Goal: Submit feedback/report problem

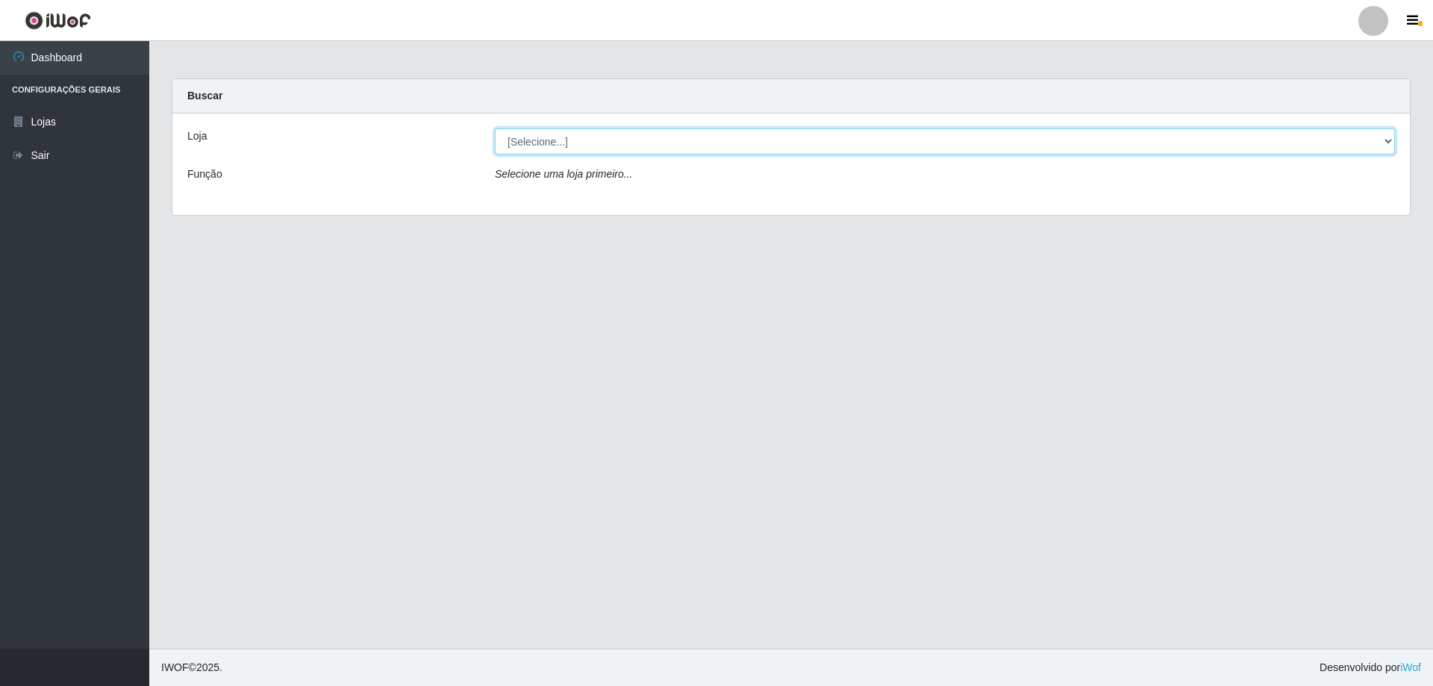
click at [527, 134] on select "[Selecione...] SuperShow Bis - Avenida 6 SuperShow [GEOGRAPHIC_DATA]" at bounding box center [945, 141] width 900 height 26
select select "60"
click at [495, 128] on select "[Selecione...] SuperShow Bis - Avenida 6 SuperShow [GEOGRAPHIC_DATA]" at bounding box center [945, 141] width 900 height 26
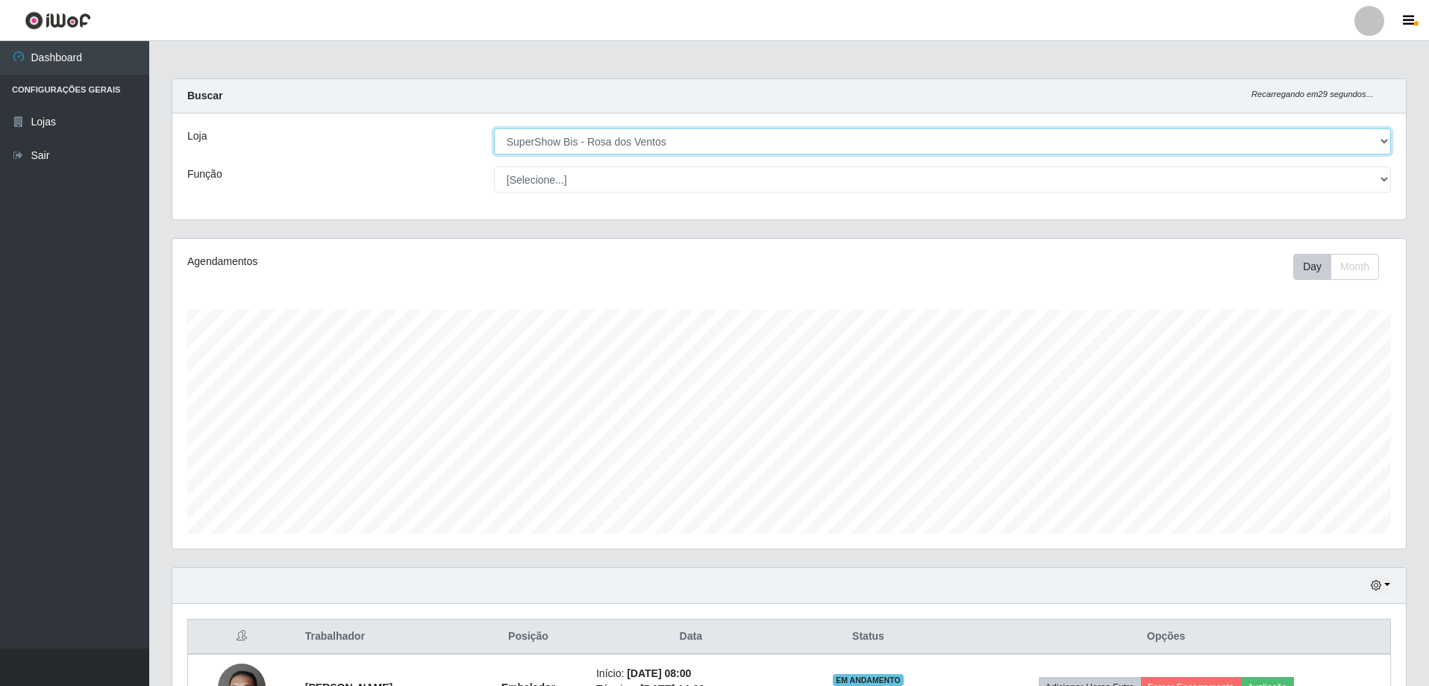
scroll to position [310, 1234]
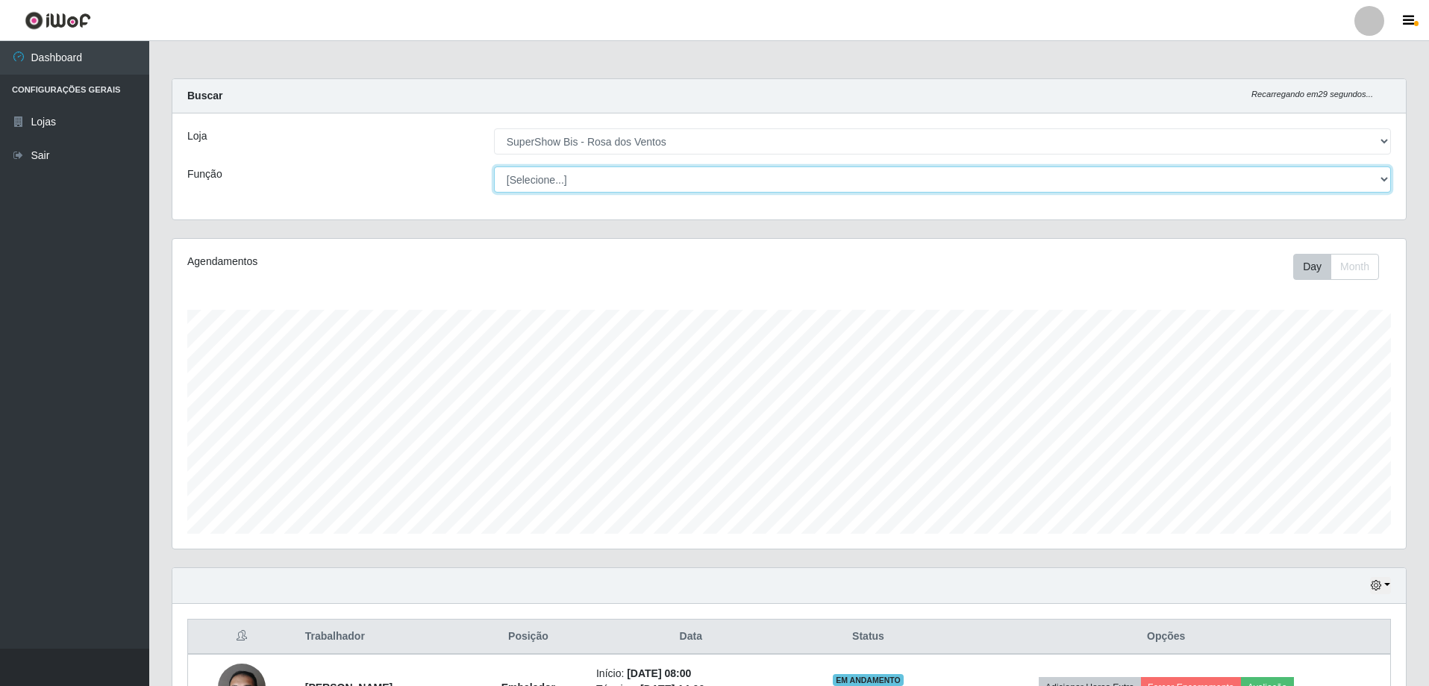
click at [577, 171] on select "[Selecione...] ASG ASG + ASG ++ Auxiliar de Cozinha Balconista de Açougue Balco…" at bounding box center [942, 179] width 897 height 26
select select "1"
click at [494, 166] on select "[Selecione...] ASG ASG + ASG ++ Auxiliar de Cozinha Balconista de Açougue Balco…" at bounding box center [942, 179] width 897 height 26
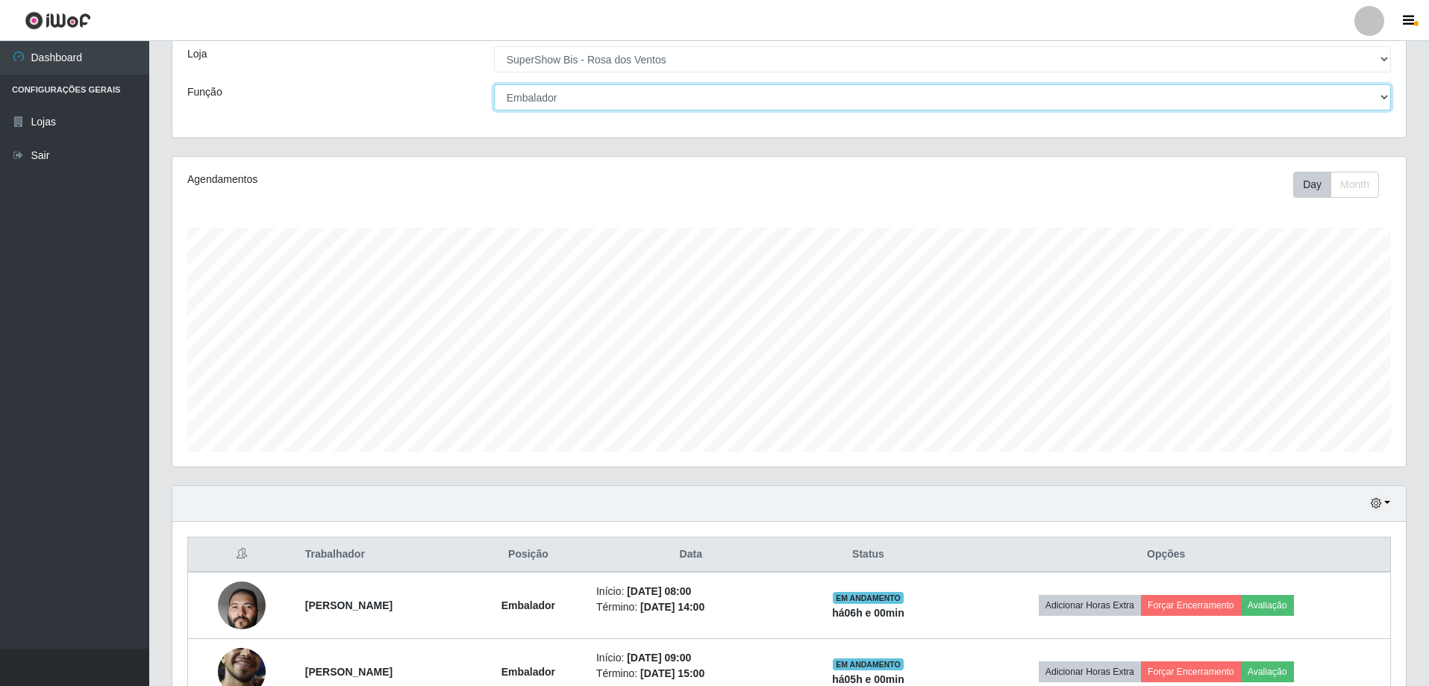
scroll to position [172, 0]
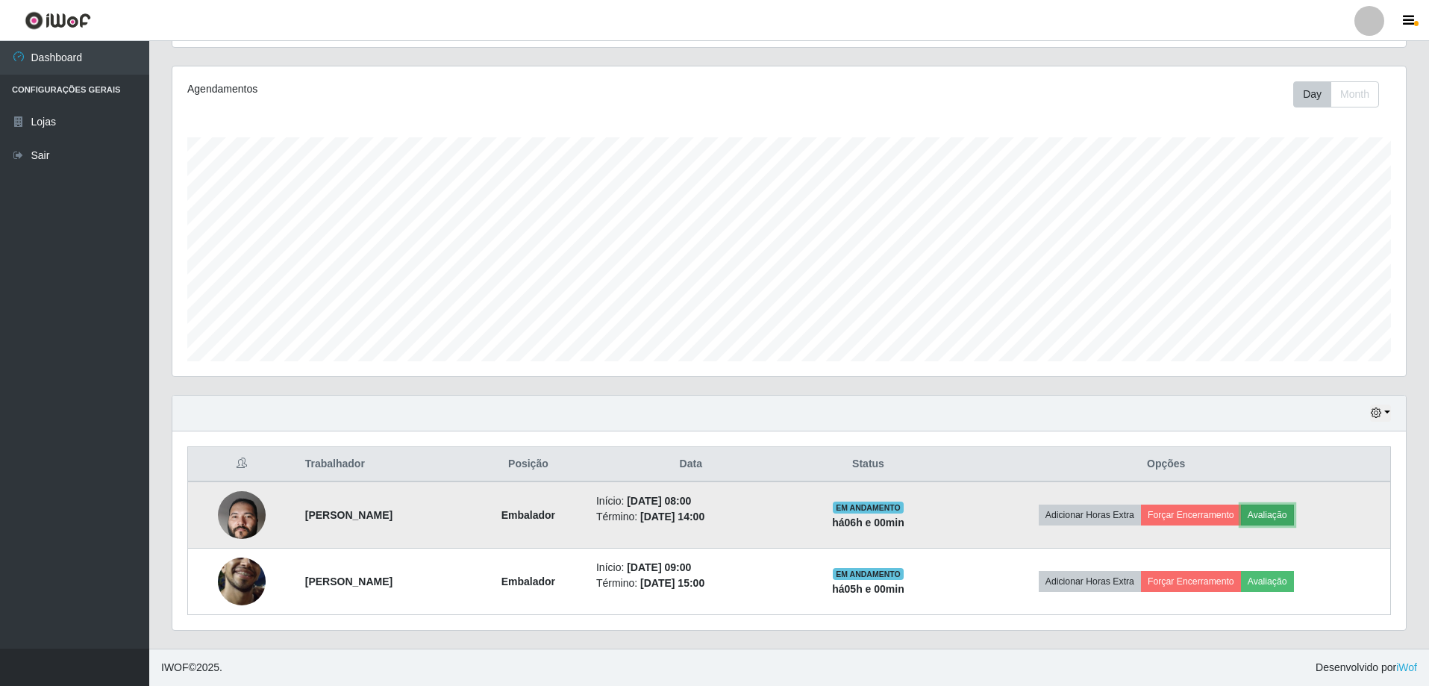
click at [1284, 507] on button "Avaliação" at bounding box center [1267, 515] width 53 height 21
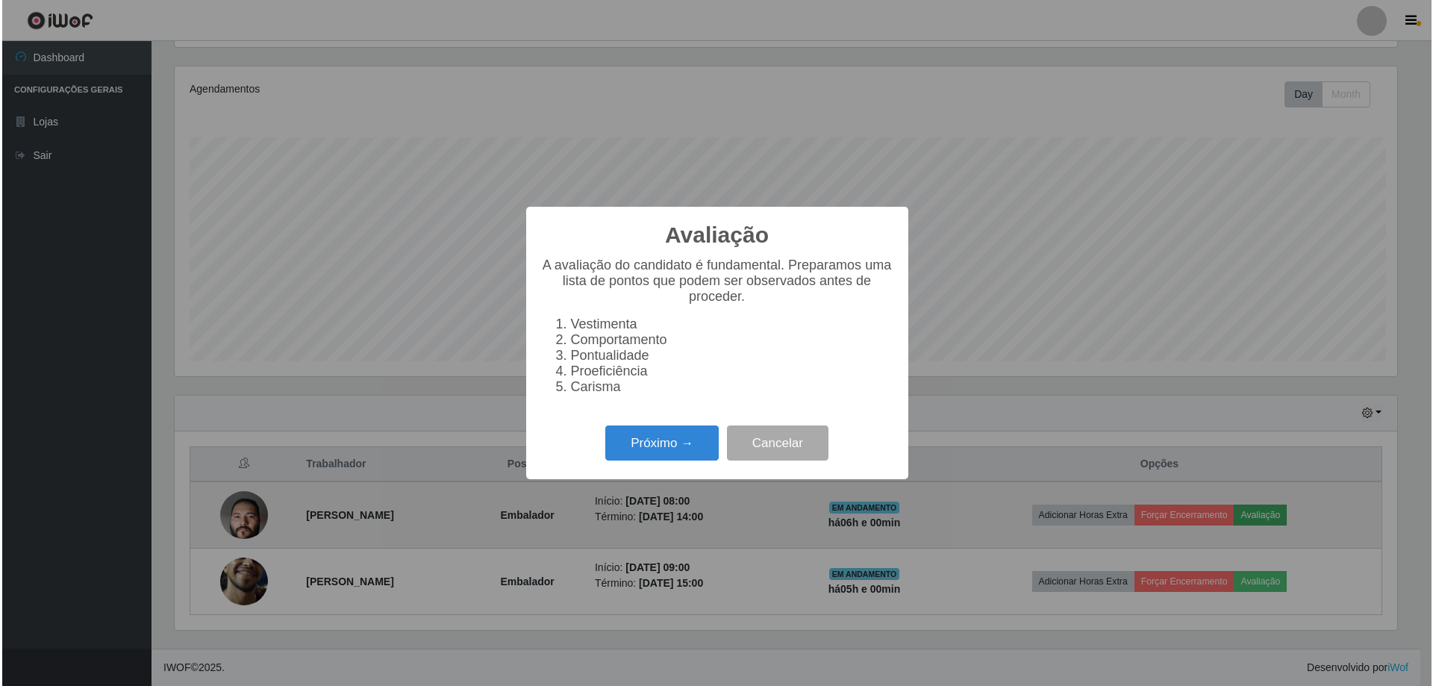
scroll to position [310, 1226]
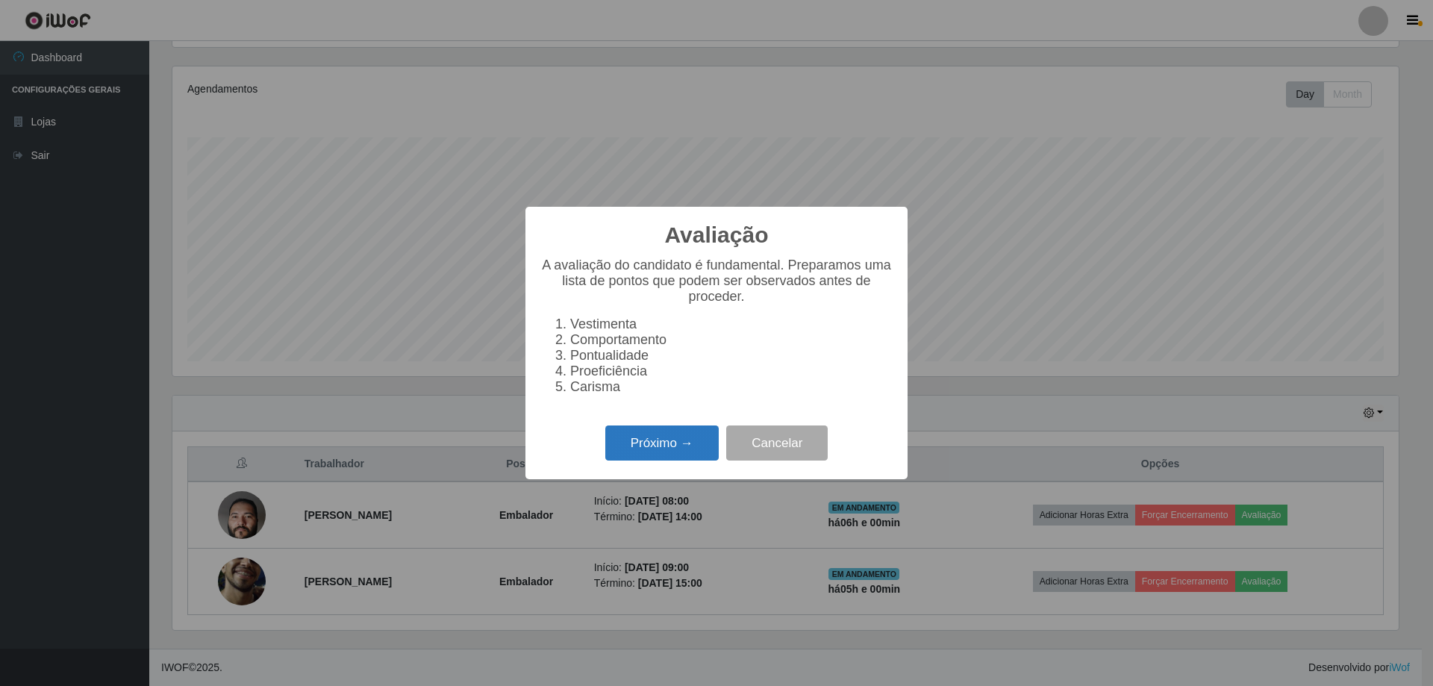
click at [656, 435] on button "Próximo →" at bounding box center [661, 442] width 113 height 35
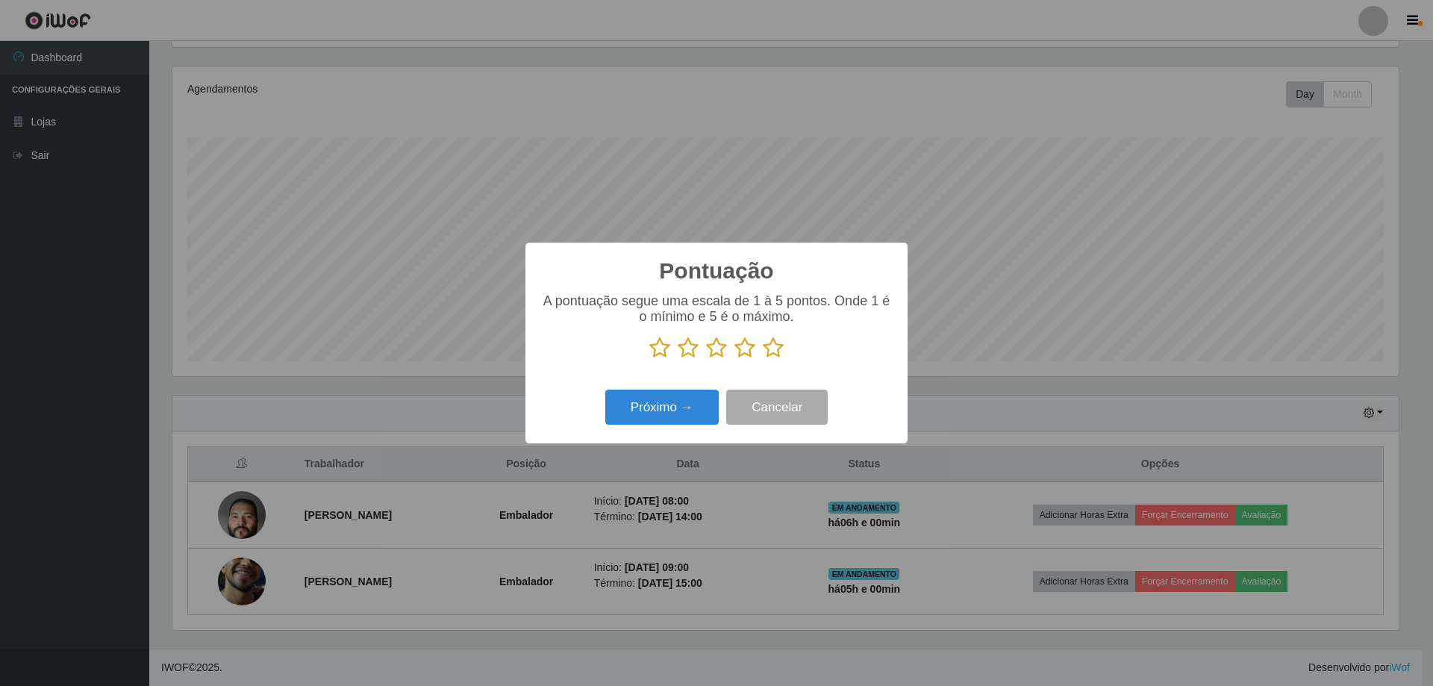
scroll to position [746057, 745141]
click at [777, 349] on icon at bounding box center [773, 348] width 21 height 22
click at [763, 359] on input "radio" at bounding box center [763, 359] width 0 height 0
click at [675, 413] on button "Próximo →" at bounding box center [661, 407] width 113 height 35
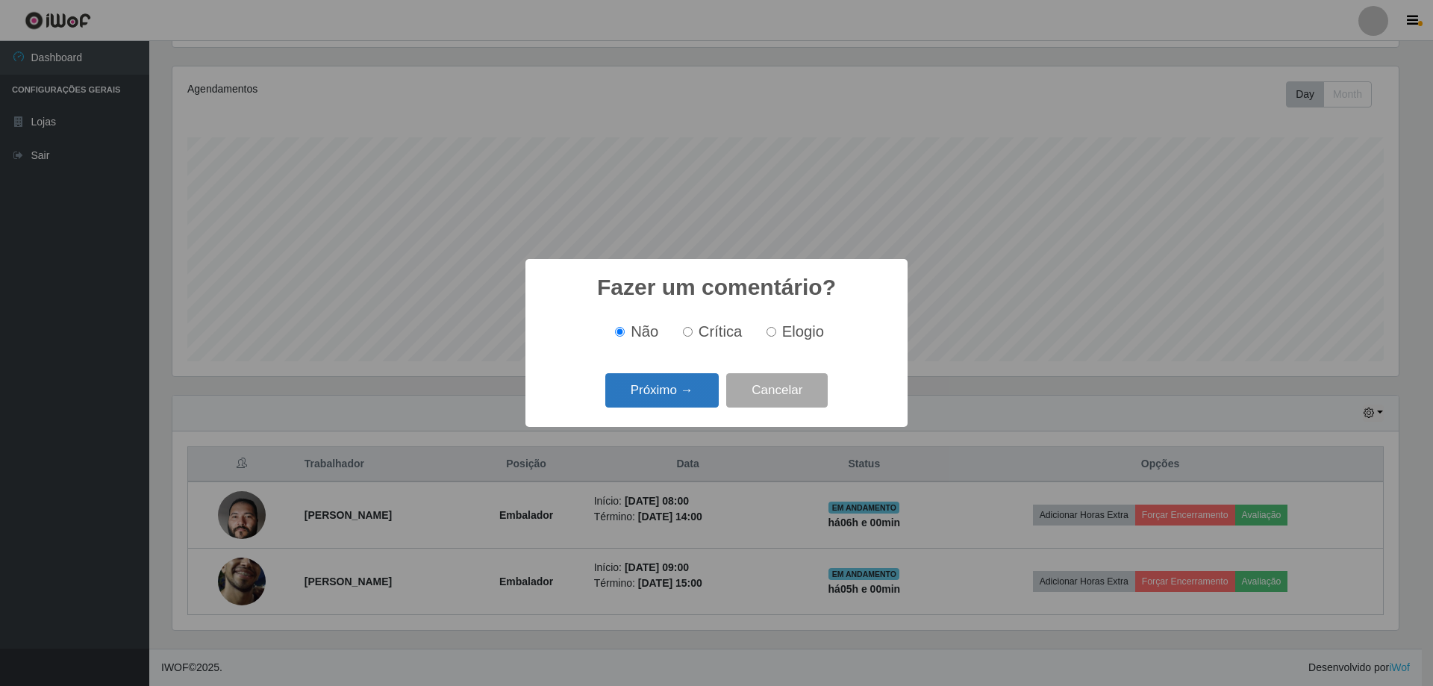
drag, startPoint x: 658, startPoint y: 399, endPoint x: 658, endPoint y: 387, distance: 11.9
click at [658, 387] on button "Próximo →" at bounding box center [661, 390] width 113 height 35
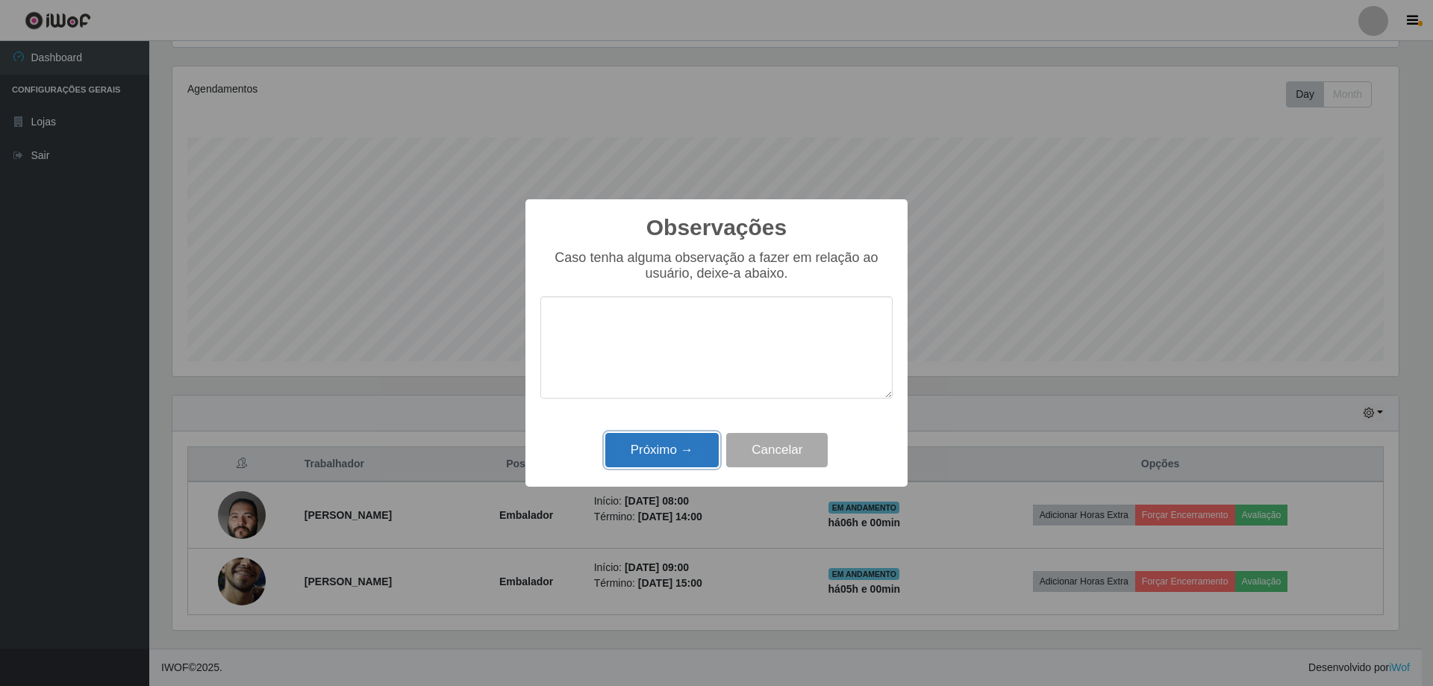
click at [701, 466] on button "Próximo →" at bounding box center [661, 450] width 113 height 35
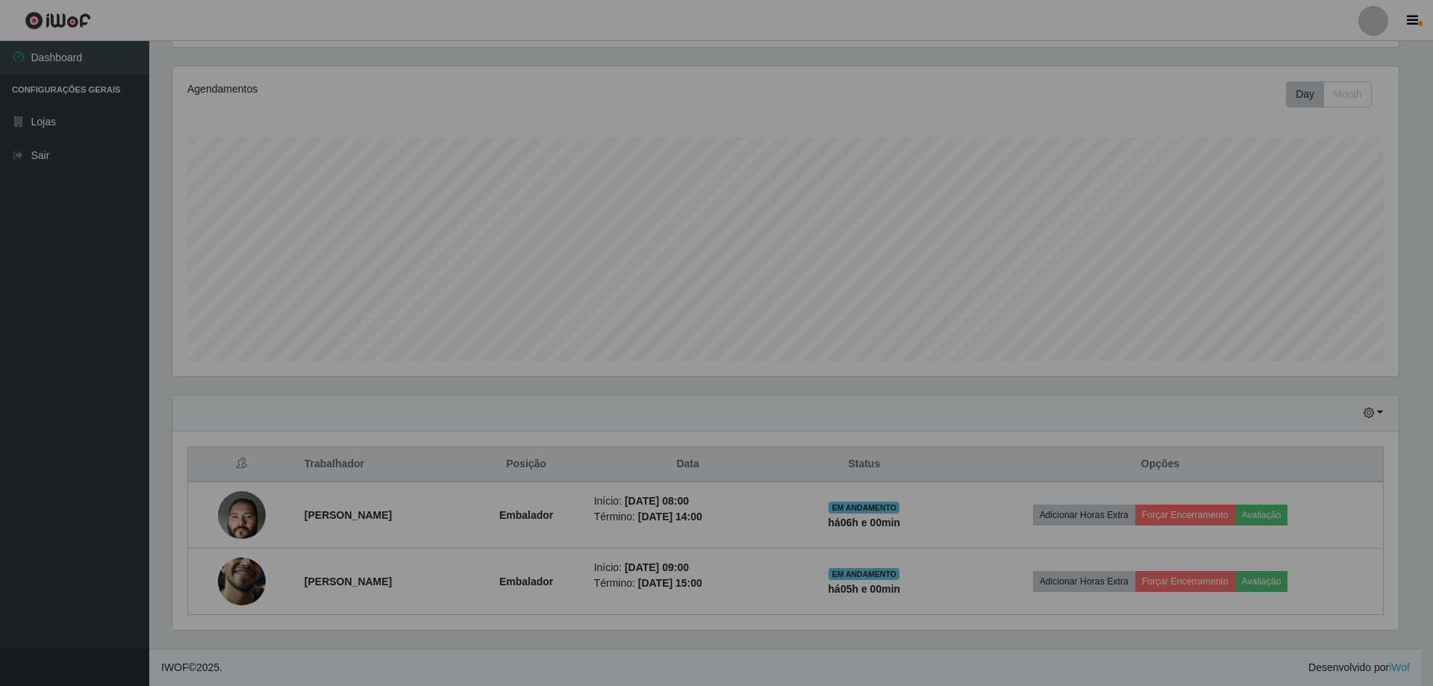
scroll to position [310, 1234]
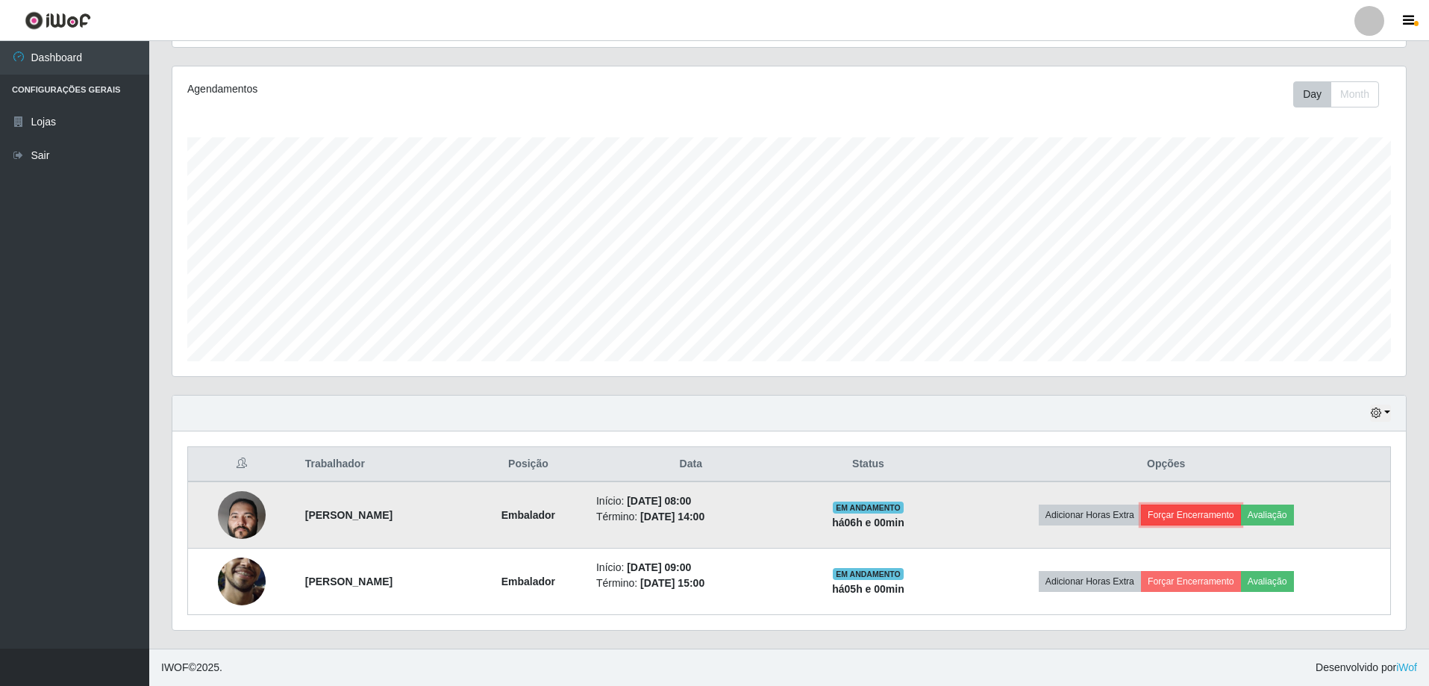
click at [1197, 510] on button "Forçar Encerramento" at bounding box center [1191, 515] width 100 height 21
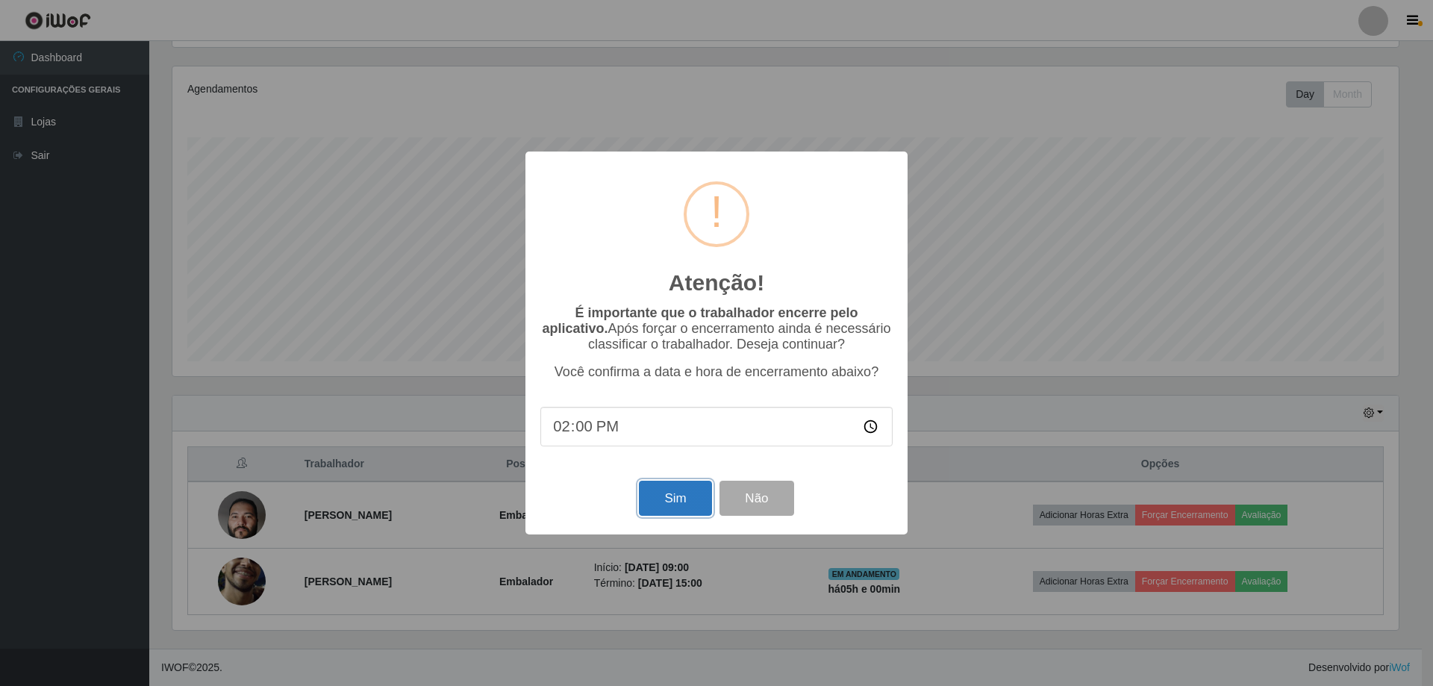
click at [684, 501] on button "Sim" at bounding box center [675, 498] width 72 height 35
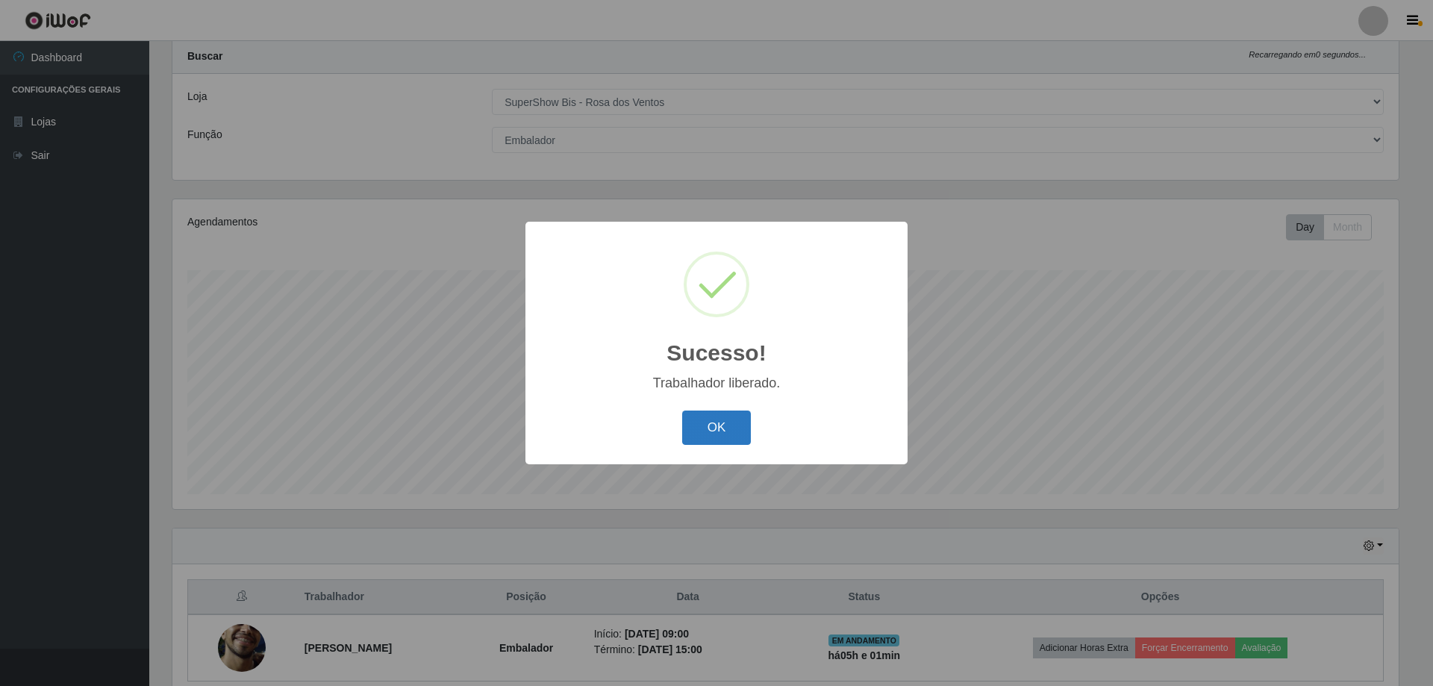
click at [711, 433] on button "OK" at bounding box center [716, 428] width 69 height 35
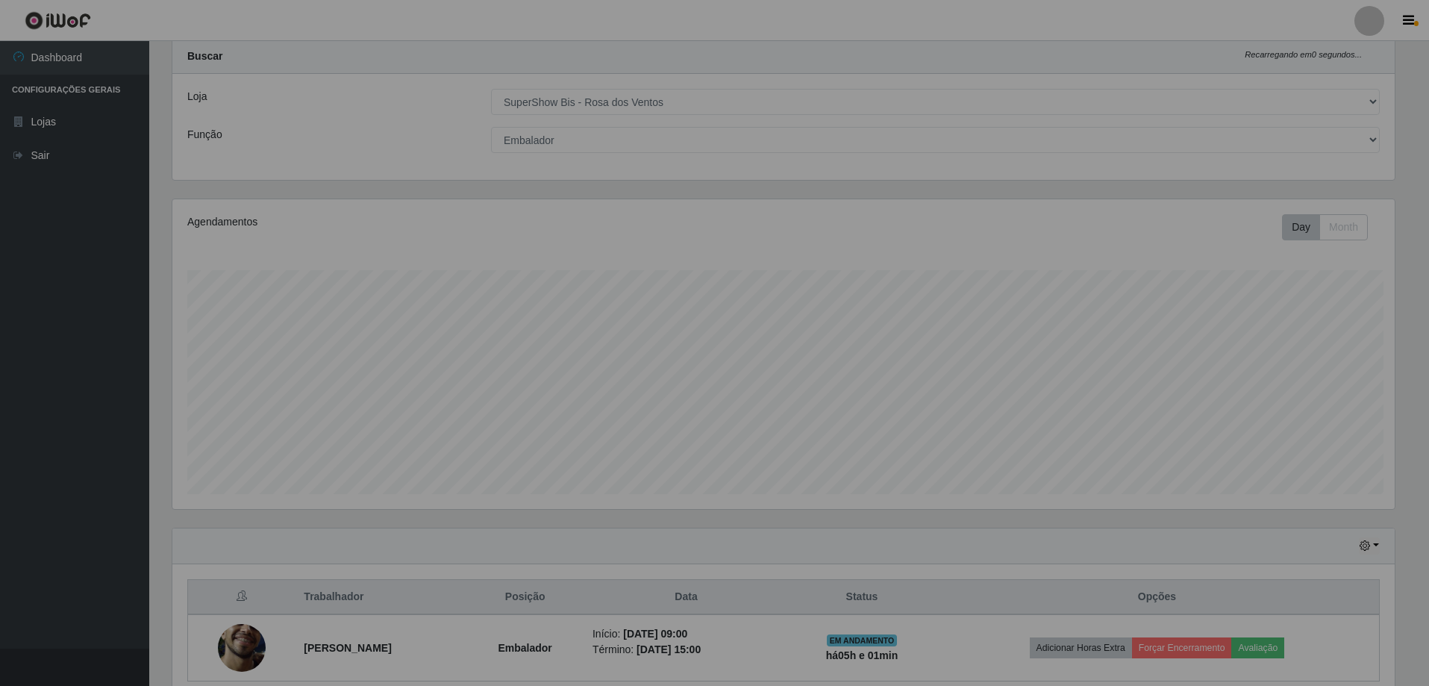
scroll to position [310, 1234]
